Goal: Information Seeking & Learning: Learn about a topic

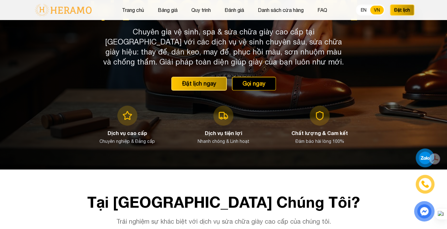
scroll to position [89, 0]
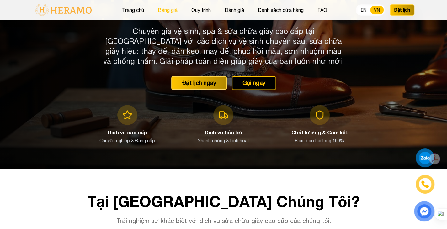
click at [170, 9] on button "Bảng giá" at bounding box center [168, 10] width 24 height 8
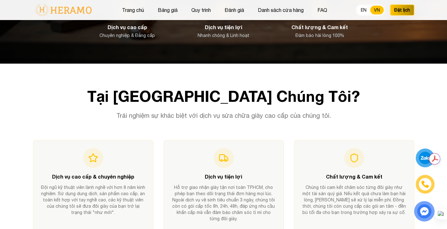
scroll to position [152, 0]
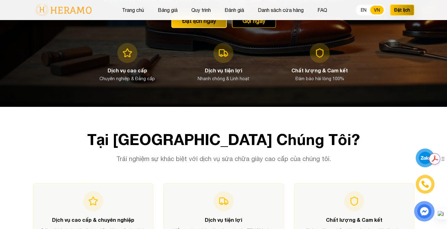
click at [425, 157] on div "Get summaries and key insights using AI Assistant powered by Adobe Acrobat" at bounding box center [399, 159] width 53 height 17
click at [435, 158] on icon at bounding box center [435, 159] width 6 height 6
click at [422, 158] on icon "Show Acrobat AI FAB View Settings" at bounding box center [425, 158] width 7 height 5
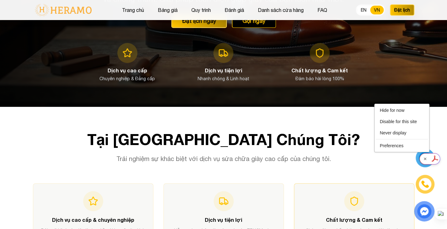
click at [394, 184] on div "Chất lượng & Cam kết Chúng tôi cam kết chăm sóc từng đôi giày như một tài sản q…" at bounding box center [354, 231] width 121 height 95
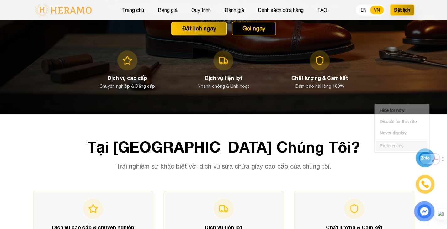
scroll to position [146, 0]
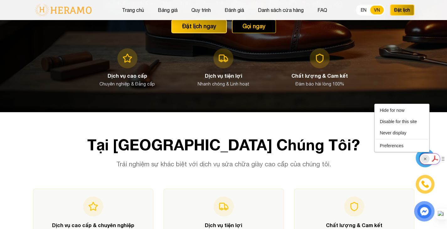
click at [425, 158] on rect "Show Acrobat AI FAB View Settings" at bounding box center [425, 159] width 4 height 4
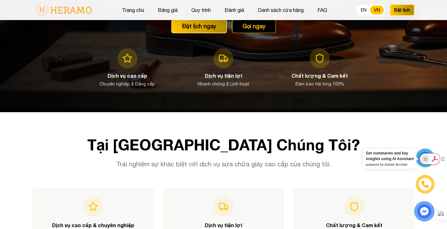
click at [425, 158] on rect "Show Acrobat AI FAB View Settings" at bounding box center [425, 159] width 4 height 4
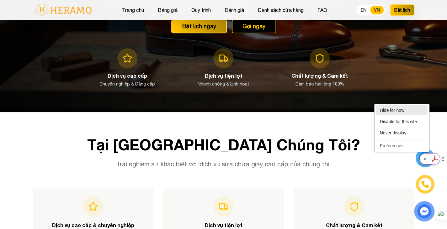
click at [409, 110] on li "Hide for now" at bounding box center [401, 110] width 51 height 10
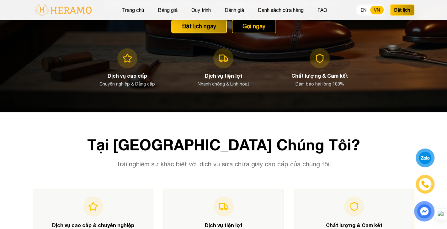
click at [422, 161] on div at bounding box center [426, 158] width 12 height 11
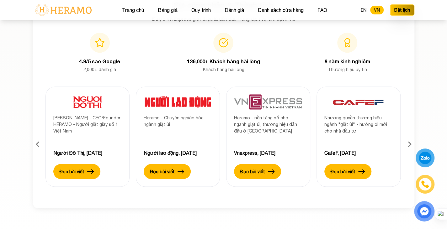
scroll to position [1929, 0]
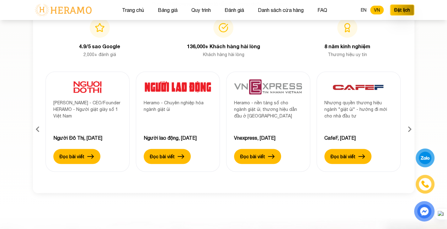
click at [425, 159] on div at bounding box center [426, 158] width 12 height 11
